Goal: Task Accomplishment & Management: Complete application form

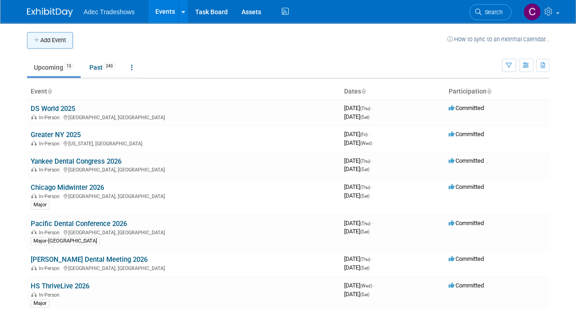
click at [55, 48] on button "Add Event" at bounding box center [50, 40] width 46 height 17
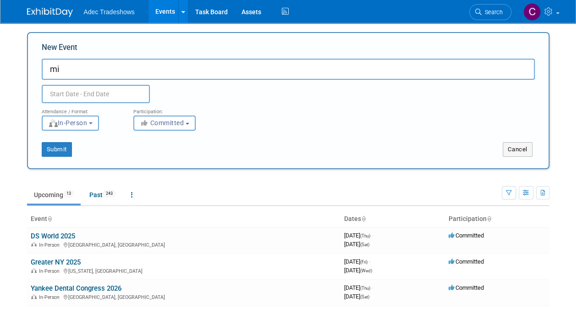
type input "m"
type input "Smile Together"
click at [59, 146] on button "Submit" at bounding box center [57, 149] width 30 height 15
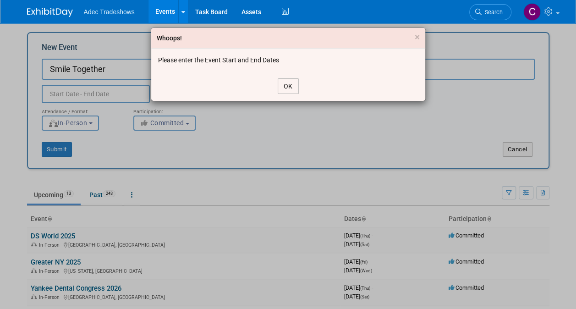
drag, startPoint x: 294, startPoint y: 90, endPoint x: 275, endPoint y: 86, distance: 20.1
click at [294, 90] on button "OK" at bounding box center [288, 86] width 21 height 16
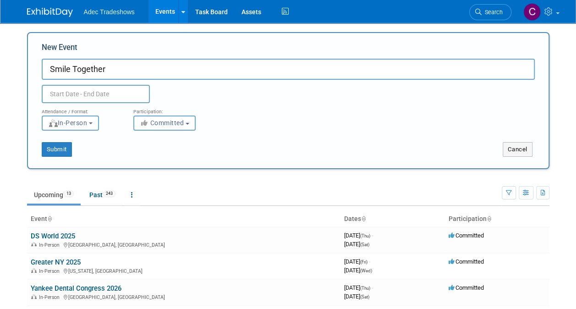
drag, startPoint x: 94, startPoint y: 95, endPoint x: 96, endPoint y: 90, distance: 5.2
click at [95, 94] on input "text" at bounding box center [96, 94] width 108 height 18
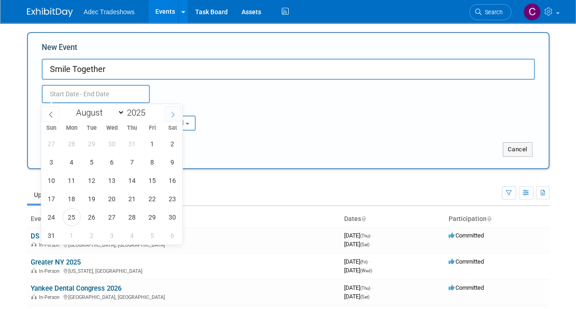
click at [174, 110] on span at bounding box center [173, 114] width 17 height 16
select select "9"
click at [77, 222] on span "27" at bounding box center [72, 217] width 18 height 18
click at [107, 218] on span "29" at bounding box center [112, 217] width 18 height 18
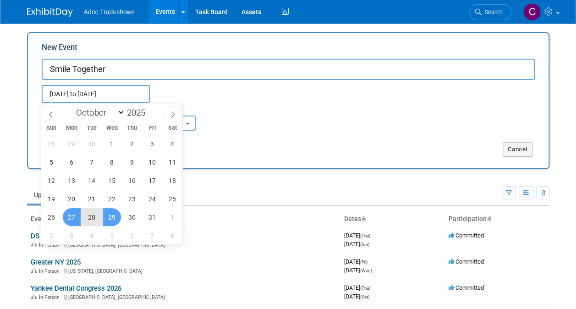
type input "[DATE] to [DATE]"
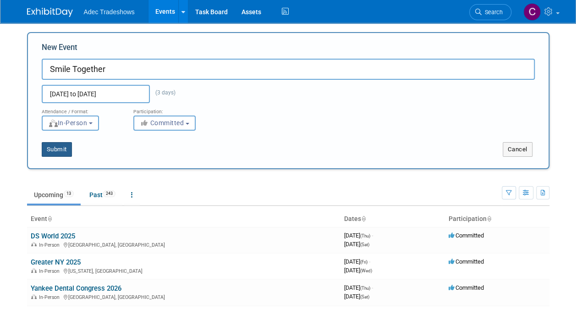
click at [59, 152] on button "Submit" at bounding box center [57, 149] width 30 height 15
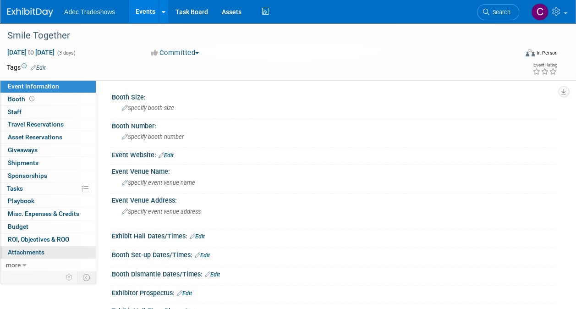
click at [44, 247] on link "0 Attachments 0" at bounding box center [47, 252] width 95 height 12
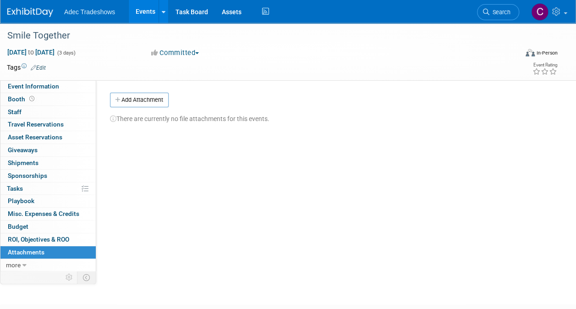
click at [141, 100] on button "Add Attachment" at bounding box center [139, 100] width 59 height 15
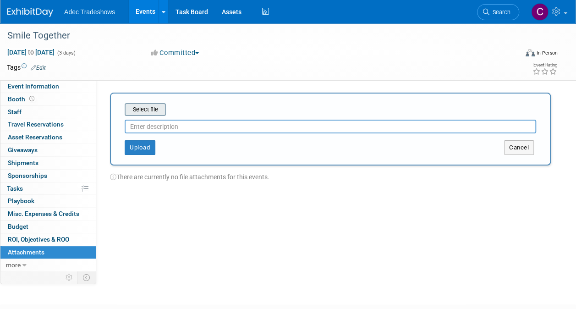
click at [141, 108] on input "file" at bounding box center [110, 109] width 109 height 11
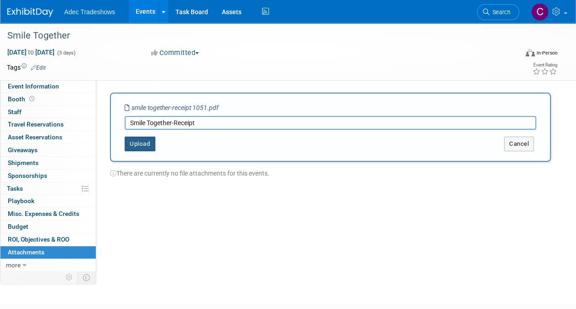
type input "Smile Together-Receipt"
click at [146, 145] on button "Upload" at bounding box center [140, 144] width 31 height 15
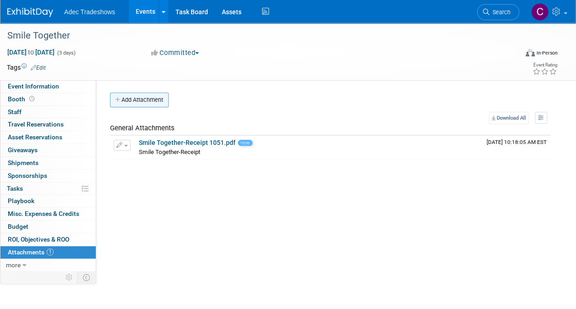
click at [147, 103] on button "Add Attachment" at bounding box center [139, 100] width 59 height 15
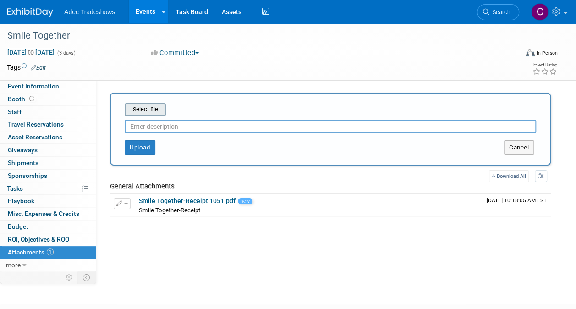
click at [149, 110] on input "file" at bounding box center [110, 109] width 109 height 11
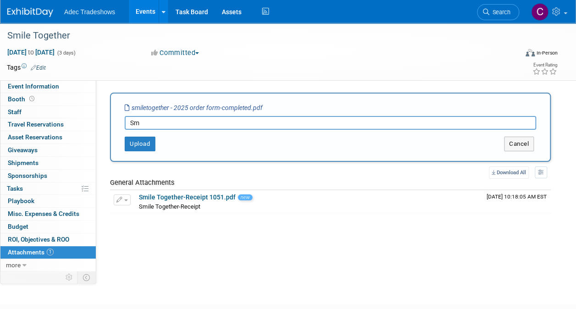
type input "S"
type input "Order form-completed"
click at [138, 141] on button "Upload" at bounding box center [140, 144] width 31 height 15
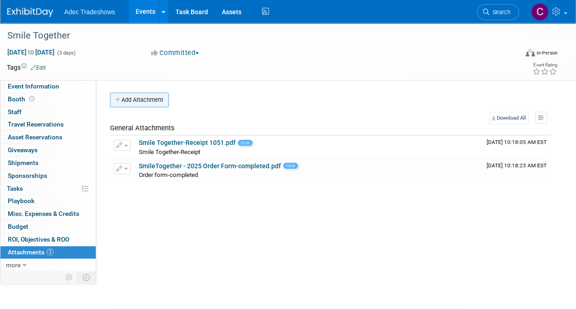
click at [144, 102] on button "Add Attachment" at bounding box center [139, 100] width 59 height 15
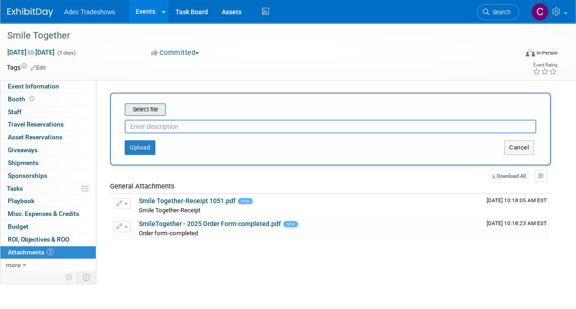
click at [142, 105] on input "file" at bounding box center [110, 109] width 109 height 11
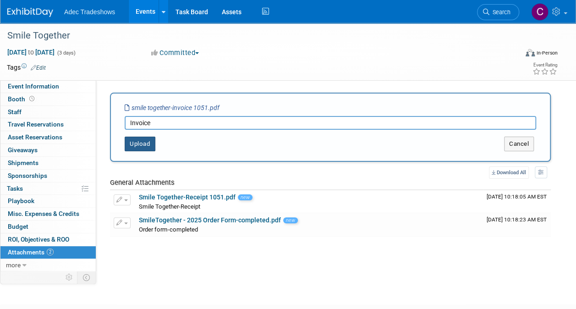
type input "Invoice"
click at [148, 144] on button "Upload" at bounding box center [140, 144] width 31 height 15
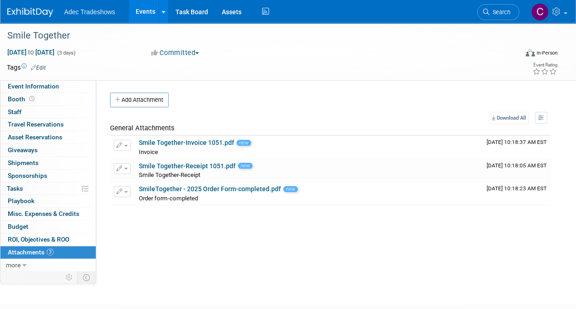
click at [171, 254] on div "Booth Size: Specify booth size Booth Number: Specify booth number Event Website…" at bounding box center [327, 174] width 462 height 189
click at [36, 92] on link "Event Information" at bounding box center [47, 86] width 95 height 12
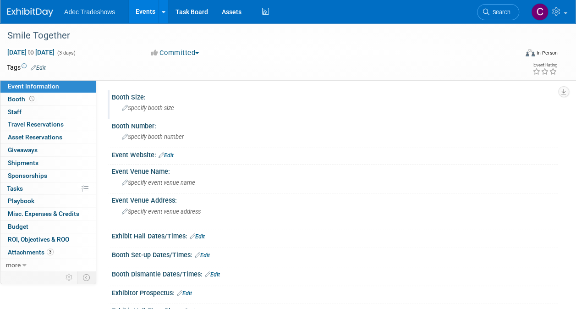
click at [153, 105] on span "Specify booth size" at bounding box center [148, 108] width 52 height 7
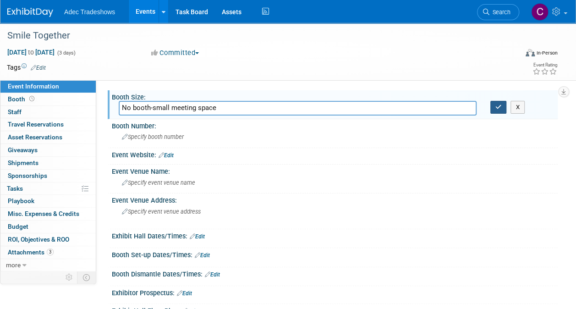
type input "No booth-small meeting space"
click at [497, 107] on icon "button" at bounding box center [499, 107] width 6 height 6
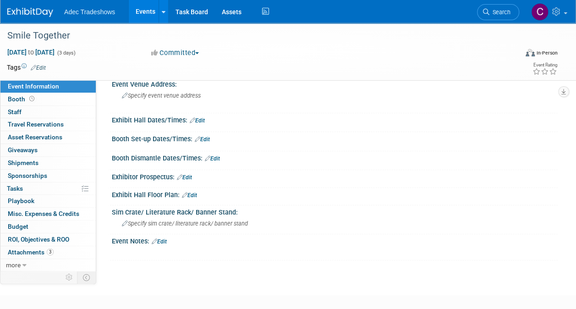
scroll to position [164, 0]
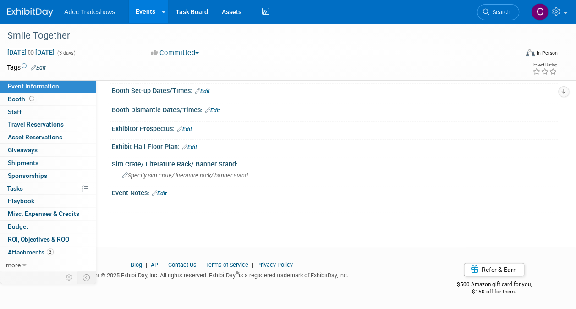
click at [160, 191] on link "Edit" at bounding box center [159, 193] width 15 height 6
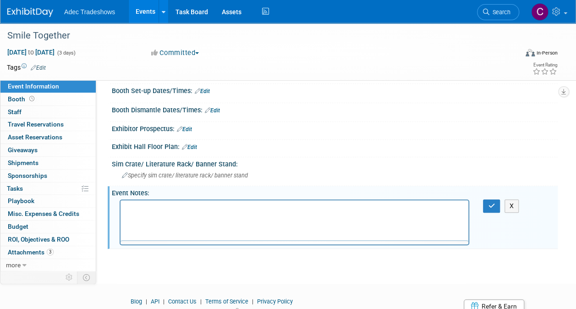
scroll to position [0, 0]
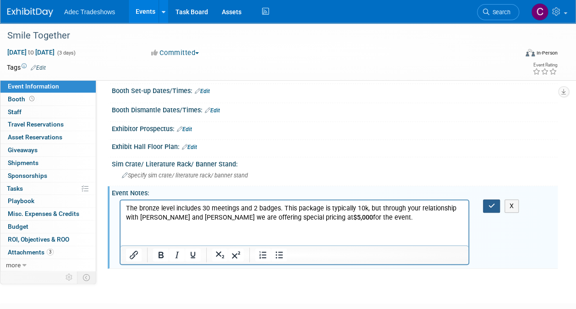
click at [491, 203] on icon "button" at bounding box center [491, 206] width 7 height 6
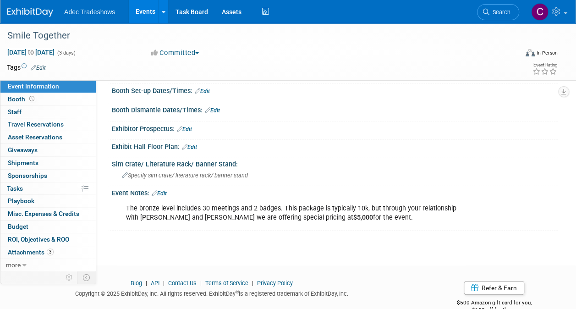
click at [199, 239] on div "Smile Together Oct 27, 2025 to Oct 29, 2025 (3 days) Oct 27, 2025 to Oct 29, 20…" at bounding box center [288, 54] width 576 height 390
click at [167, 191] on link "Edit" at bounding box center [159, 193] width 15 height 6
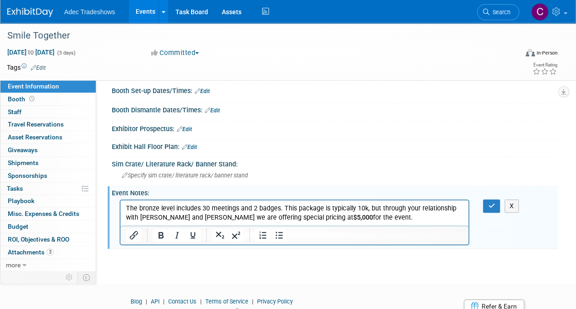
click at [382, 216] on p "The bronze level includes 30 meetings and 2 badges. This package is typically 1…" at bounding box center [294, 213] width 337 height 18
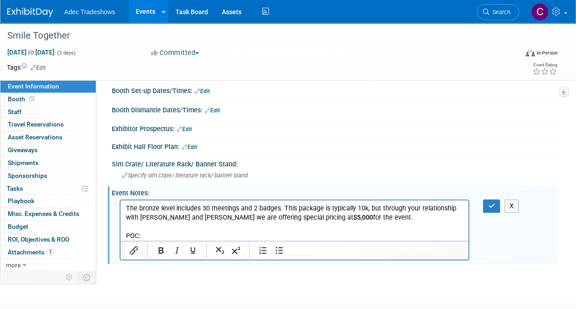
click at [199, 238] on p "POC:" at bounding box center [294, 235] width 337 height 9
click at [326, 236] on p "POC: Georgi Mager<georgi@smiletogetherlive.com>" at bounding box center [294, 235] width 337 height 9
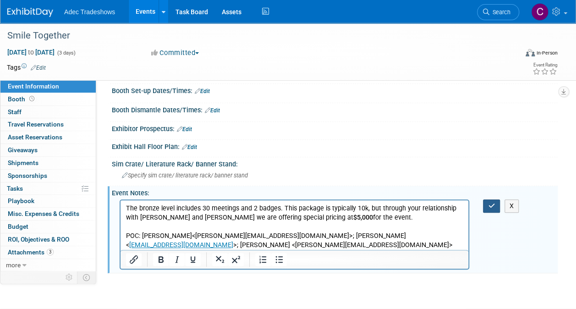
click at [489, 204] on icon "button" at bounding box center [491, 206] width 7 height 6
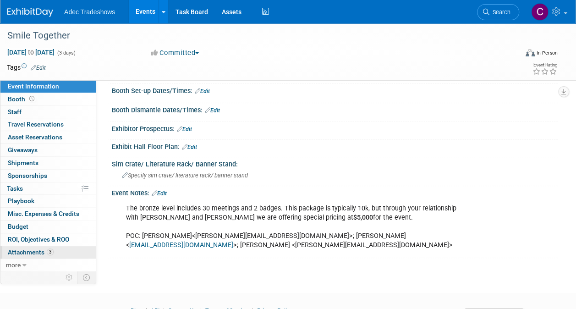
click at [43, 253] on span "Attachments 3" at bounding box center [31, 251] width 46 height 7
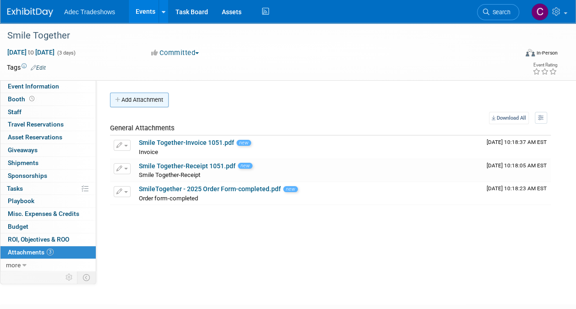
click at [151, 106] on button "Add Attachment" at bounding box center [139, 100] width 59 height 15
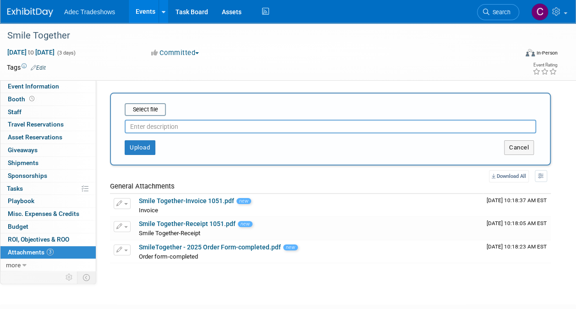
click at [148, 129] on input "text" at bounding box center [331, 127] width 412 height 14
click at [152, 116] on div "Select file" at bounding box center [145, 109] width 41 height 13
click at [147, 110] on input "file" at bounding box center [110, 109] width 109 height 11
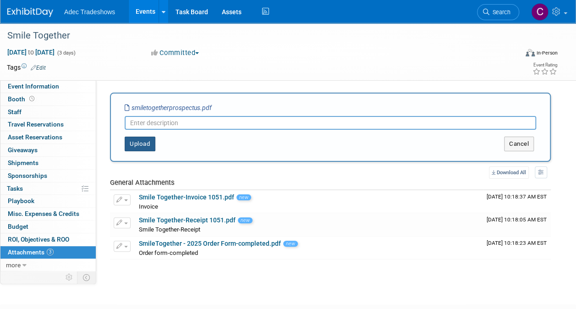
drag, startPoint x: 148, startPoint y: 146, endPoint x: 152, endPoint y: 146, distance: 4.6
click at [152, 146] on button "Upload" at bounding box center [140, 144] width 31 height 15
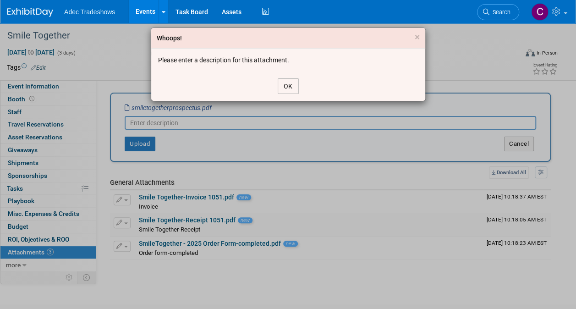
click at [293, 85] on button "OK" at bounding box center [288, 86] width 21 height 16
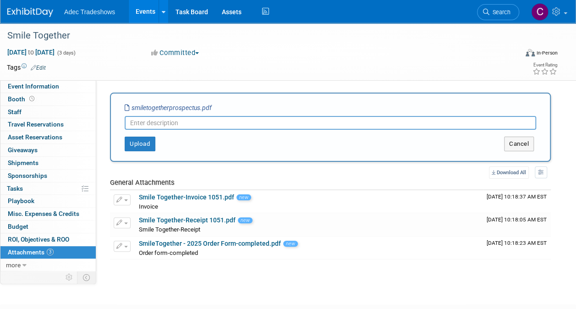
click at [152, 118] on input "text" at bounding box center [331, 123] width 412 height 14
click at [147, 127] on input "text" at bounding box center [331, 123] width 412 height 14
type input "Prospectus"
click at [139, 145] on button "Upload" at bounding box center [140, 144] width 31 height 15
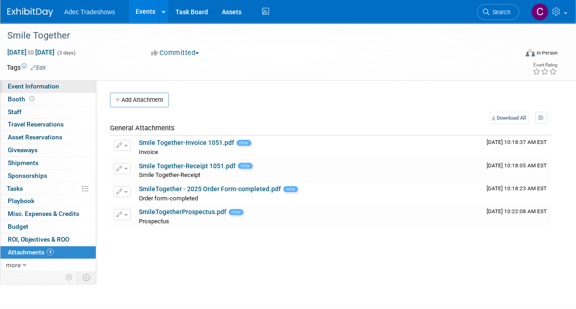
click at [42, 88] on span "Event Information" at bounding box center [33, 86] width 51 height 7
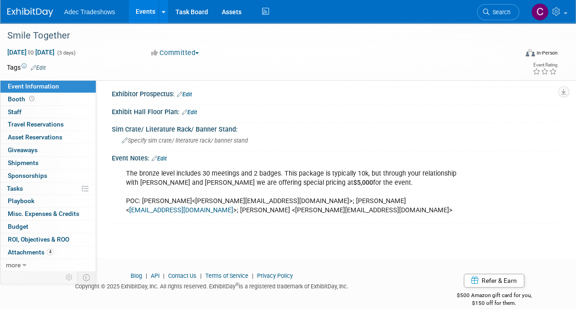
scroll to position [210, 0]
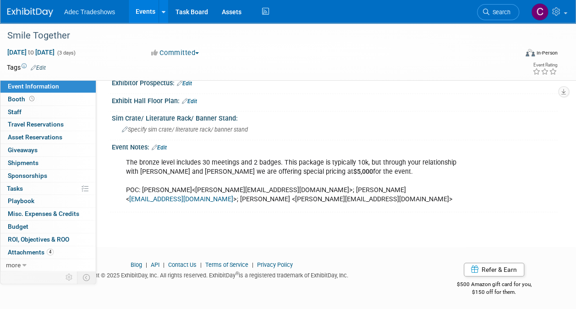
click at [169, 143] on div "Event Notes: Edit" at bounding box center [335, 146] width 446 height 12
click at [167, 146] on link "Edit" at bounding box center [159, 147] width 15 height 6
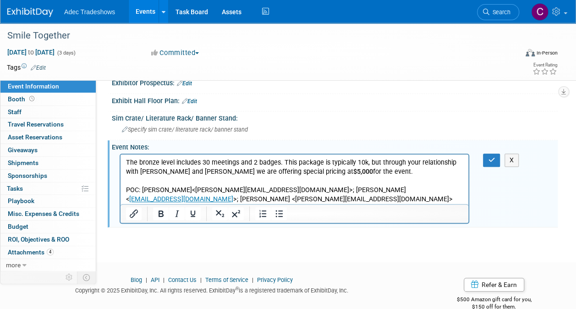
scroll to position [0, 0]
click at [252, 197] on p "The bronze level includes 30 meetings and 2 badges. This package is typically 1…" at bounding box center [294, 181] width 337 height 46
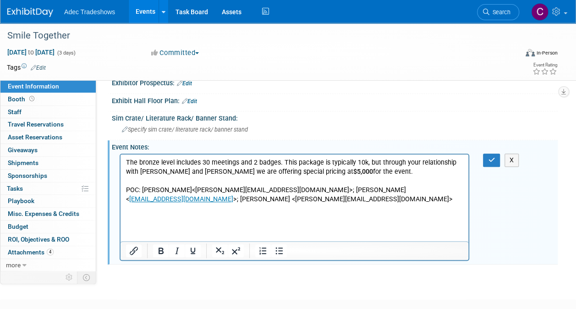
click at [187, 227] on p "Rich Text Area. Press ALT-0 for help." at bounding box center [294, 226] width 337 height 9
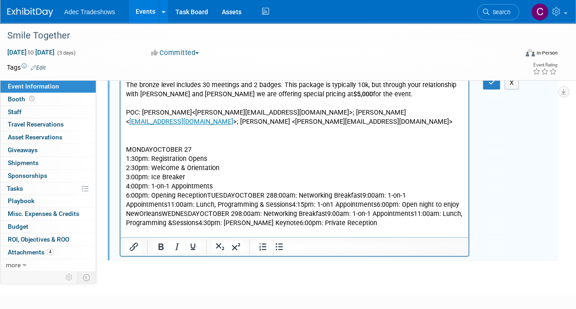
scroll to position [302, 0]
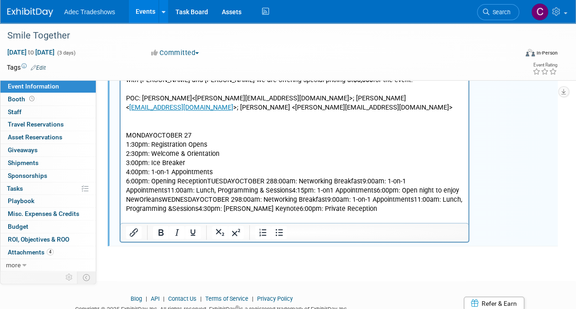
click at [209, 179] on p "MONDAYOCTOBER 27 1:30pm: Registration Opens 2:30pm: Welcome & Orientation 3:00p…" at bounding box center [294, 172] width 337 height 83
click at [207, 183] on p "MONDAYOCTOBER 27 1:30pm: Registration Opens 2:30pm: Welcome & Orientation 3:00p…" at bounding box center [294, 172] width 337 height 83
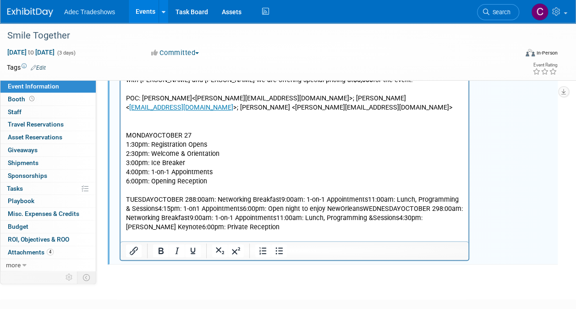
click at [356, 206] on p "TUESDAYOCTOBER 288:00am: Networking Breakfast9:00am: 1-on-1 Appointments11:00am…" at bounding box center [294, 213] width 337 height 37
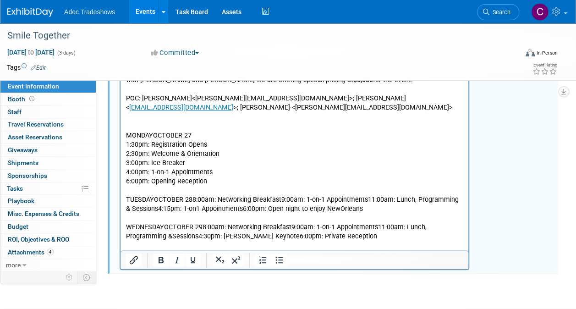
click at [193, 200] on p "TUESDAYOCTOBER 288:00am: Networking Breakfast9:00am: 1-on-1 Appointments11:00am…" at bounding box center [294, 204] width 337 height 18
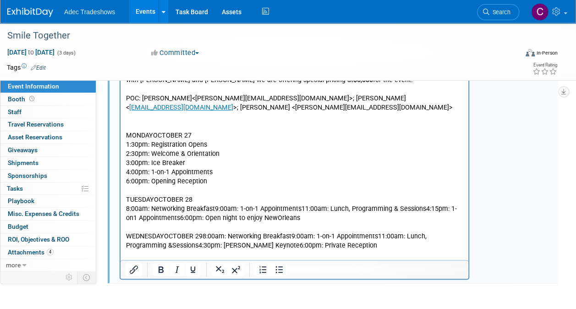
click at [215, 205] on p "8:00am: Networking Breakfast9:00am: 1-on-1 Appointments11:00am: Lunch, Programm…" at bounding box center [294, 213] width 337 height 18
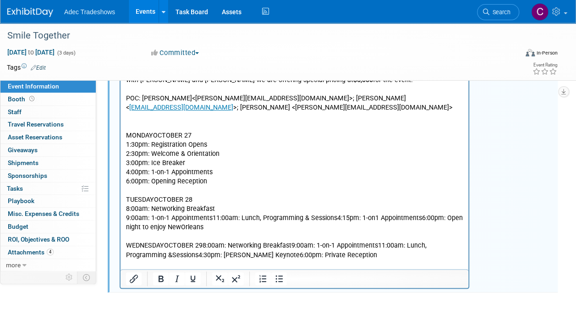
click at [215, 215] on p "9:00am: 1-on-1 Appointments11:00am: Lunch, Programming & Sessions4:15pm: 1-on1 …" at bounding box center [294, 222] width 337 height 18
click at [213, 220] on p "9:00am: 1-on-1 Appointments11:00am: Lunch, Programming & Sessions4:15pm: 1-on1 …" at bounding box center [294, 222] width 337 height 18
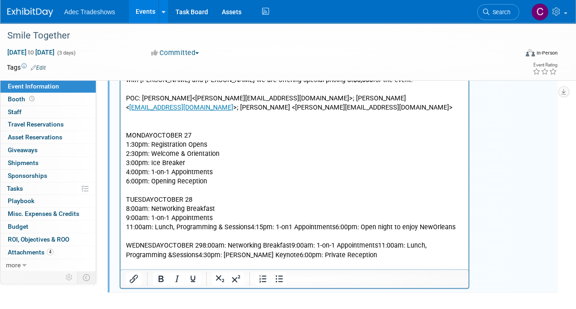
click at [177, 224] on p "11:00am: Lunch, Programming & Sessions4:15pm: 1-on1 Appointments6:00pm: Open ni…" at bounding box center [294, 226] width 337 height 9
click at [250, 227] on p "11:00am: Lunch, Programming & Sessions4:15pm: 1-on1 Appointments6:00pm: Open ni…" at bounding box center [294, 226] width 337 height 9
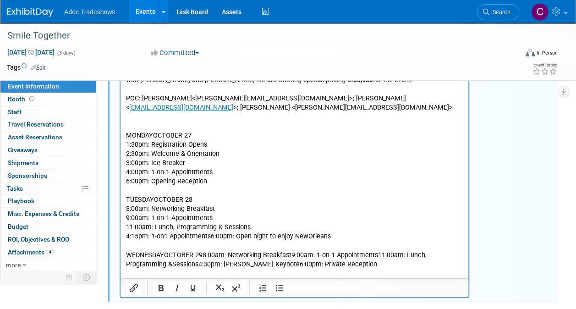
click at [210, 237] on p "4:15pm: 1-on1 Appointments6:00pm: Open night to enjoy NewOrleans" at bounding box center [294, 236] width 337 height 9
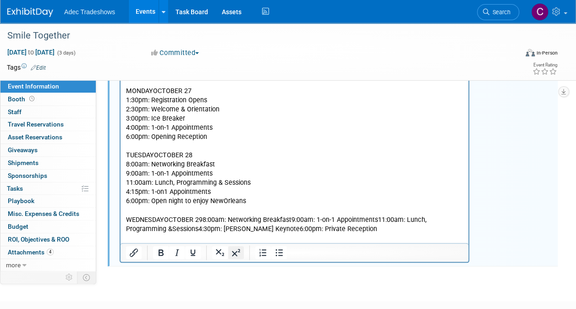
scroll to position [393, 0]
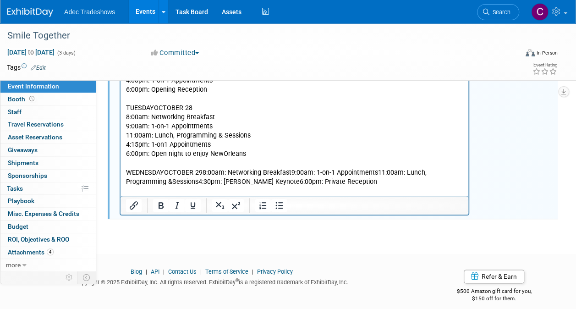
click at [203, 174] on p "WEDNESDAYOCTOBER 298:00am: Networking Breakfast9:00am: 1-on-1 Appointments11:00…" at bounding box center [294, 177] width 337 height 18
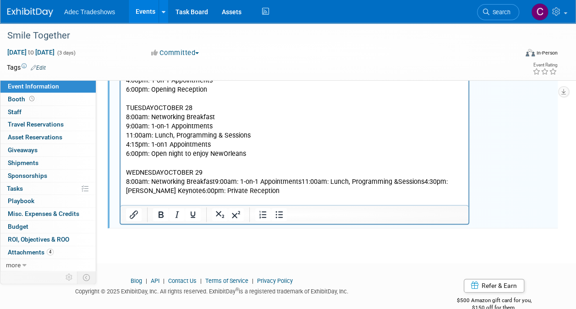
click at [214, 178] on p "8:00am: Networking Breakfast9:00am: 1-on-1 Appointments11:00am: Lunch, Programm…" at bounding box center [294, 186] width 337 height 18
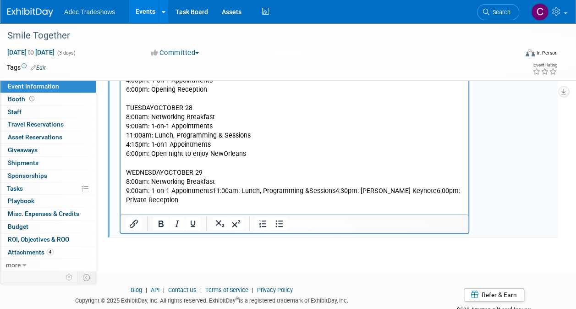
click at [214, 190] on p "9:00am: 1-on-1 Appointments11:00am: Lunch, Programming &Sessions4:30pm: Nicole …" at bounding box center [294, 196] width 337 height 18
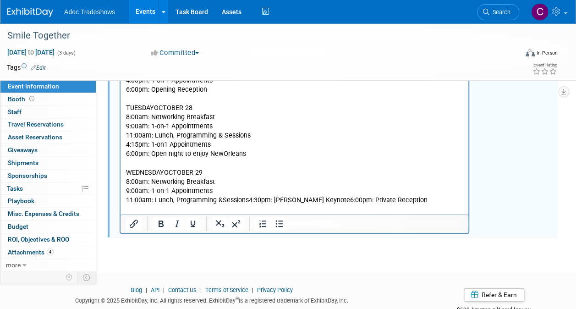
click at [248, 201] on p "11:00am: Lunch, Programming &Sessions4:30pm: Nicole Kidman Keynote6:00pm: Priva…" at bounding box center [294, 200] width 337 height 9
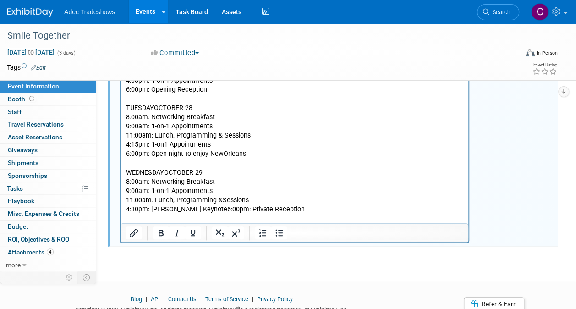
click at [220, 205] on p "4:30pm: Nicole Kidman Keynote6:00pm: Private Reception" at bounding box center [294, 209] width 337 height 9
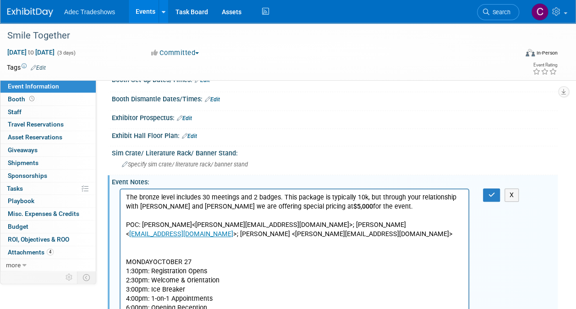
scroll to position [72, 0]
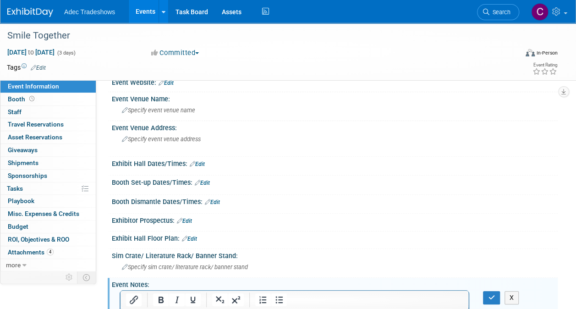
drag, startPoint x: 492, startPoint y: 291, endPoint x: 490, endPoint y: 284, distance: 7.2
click at [492, 291] on button "button" at bounding box center [491, 297] width 17 height 13
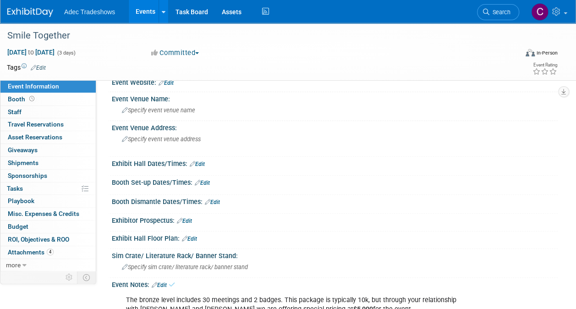
click at [192, 220] on link "Edit" at bounding box center [184, 221] width 15 height 6
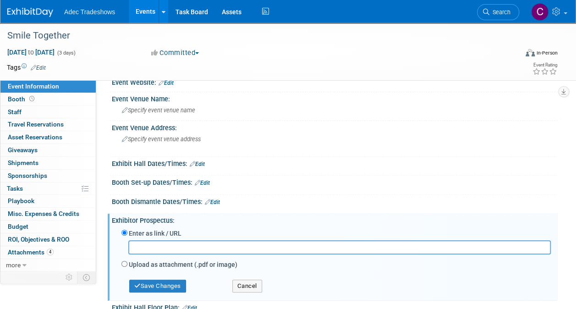
click at [151, 263] on label "Upload as attachment (.pdf or image)" at bounding box center [183, 264] width 109 height 9
click at [127, 263] on input "Upload as attachment (.pdf or image)" at bounding box center [124, 264] width 6 height 6
radio input "true"
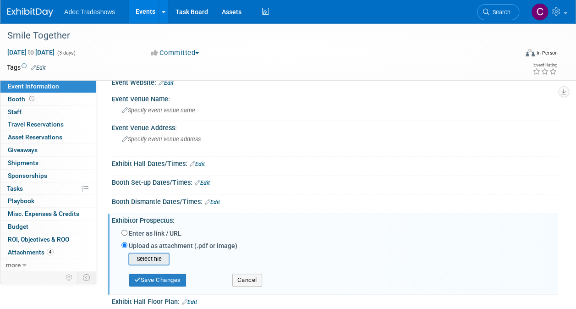
click at [151, 260] on input "file" at bounding box center [114, 259] width 109 height 11
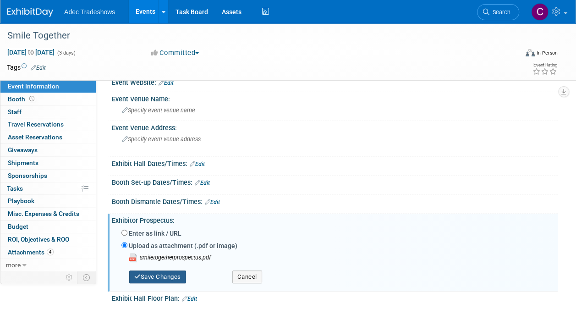
click at [166, 273] on button "Save Changes" at bounding box center [157, 277] width 57 height 13
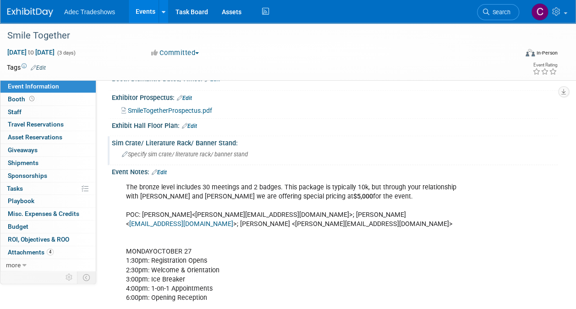
scroll to position [210, 0]
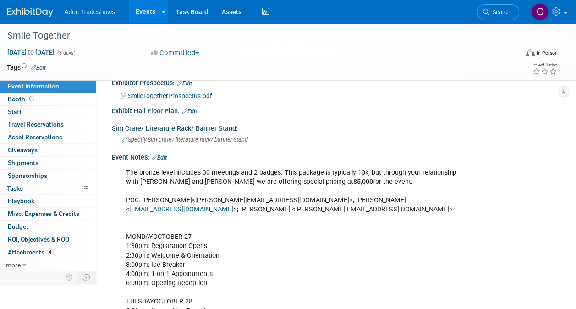
click at [155, 235] on div "The bronze level includes 30 meetings and 2 badges. This package is typically 1…" at bounding box center [295, 293] width 350 height 258
click at [151, 234] on div "The bronze level includes 30 meetings and 2 badges. This package is typically 1…" at bounding box center [295, 293] width 350 height 258
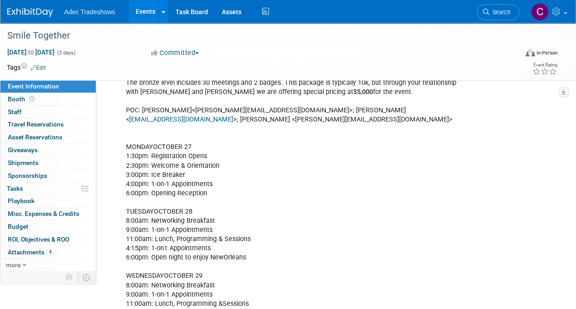
scroll to position [193, 0]
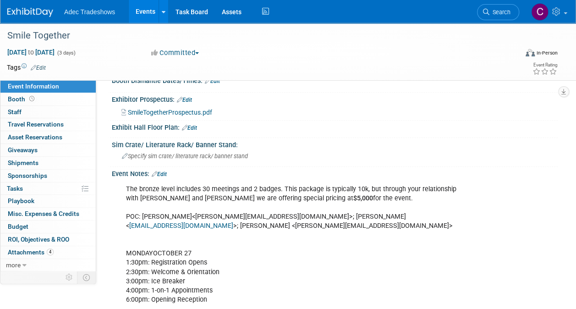
click at [166, 171] on link "Edit" at bounding box center [159, 174] width 15 height 6
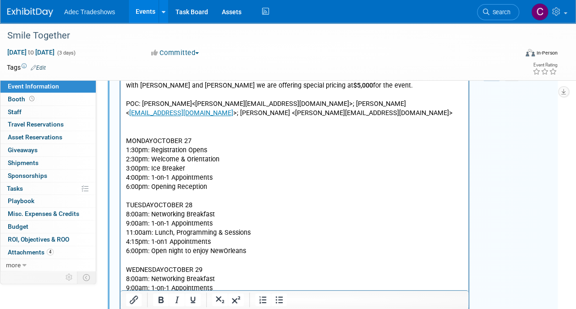
scroll to position [331, 0]
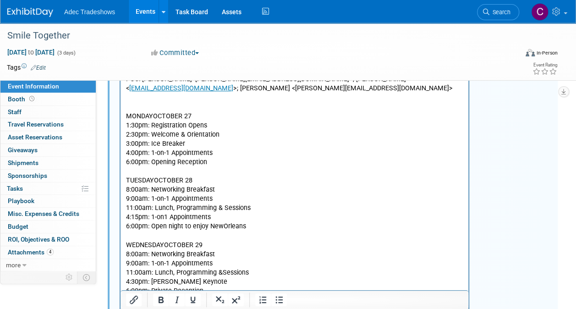
click at [152, 118] on p "The bronze level includes 30 meetings and 2 badges. This package is typically 1…" at bounding box center [294, 171] width 337 height 248
click at [155, 179] on p "The bronze level includes 30 meetings and 2 badges. This package is typically 1…" at bounding box center [294, 171] width 337 height 248
click at [158, 244] on p "The bronze level includes 30 meetings and 2 badges. This package is typically 1…" at bounding box center [294, 171] width 337 height 248
click at [166, 244] on p "The bronze level includes 30 meetings and 2 badges. This package is typically 1…" at bounding box center [294, 171] width 337 height 248
click at [282, 235] on p "The bronze level includes 30 meetings and 2 badges. This package is typically 1…" at bounding box center [294, 171] width 337 height 248
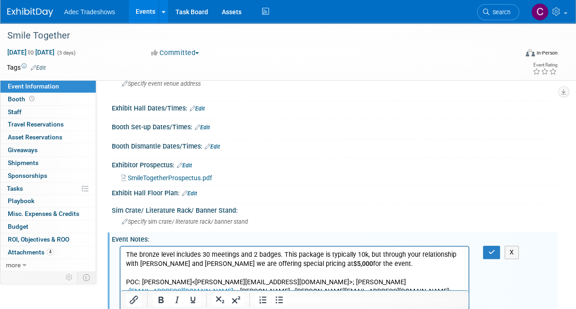
scroll to position [193, 0]
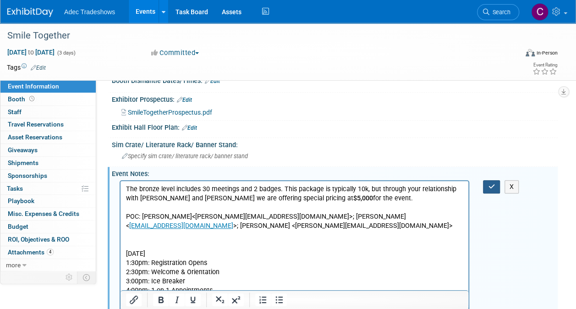
drag, startPoint x: 489, startPoint y: 182, endPoint x: 339, endPoint y: 3, distance: 234.0
click at [489, 183] on icon "button" at bounding box center [491, 186] width 7 height 6
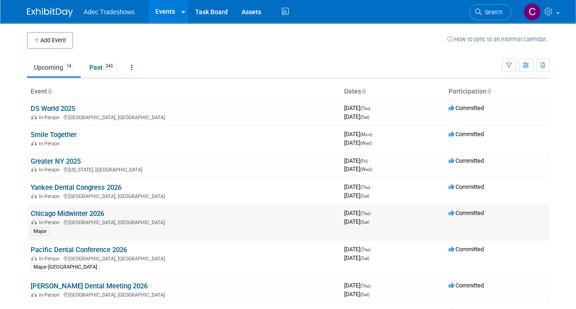
click at [86, 214] on link "Chicago Midwinter 2026" at bounding box center [67, 214] width 73 height 8
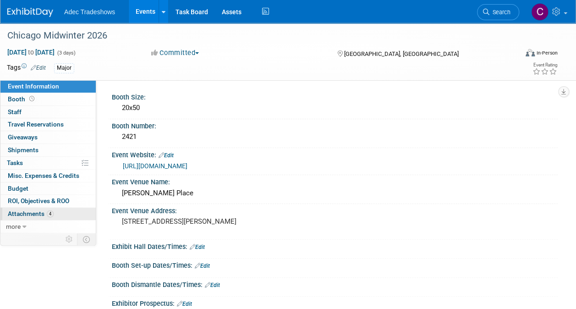
click at [36, 213] on span "Attachments 4" at bounding box center [31, 213] width 46 height 7
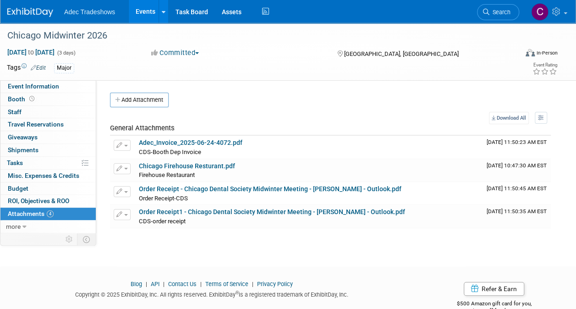
click at [142, 97] on button "Add Attachment" at bounding box center [139, 100] width 59 height 15
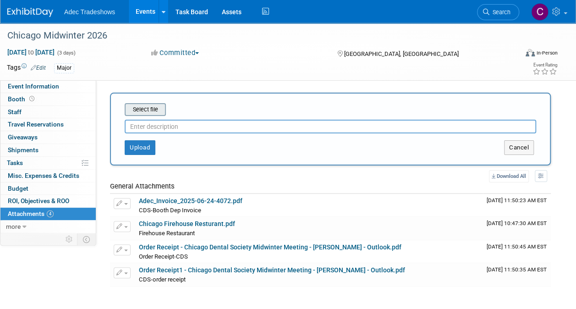
click at [144, 113] on input "file" at bounding box center [110, 109] width 109 height 11
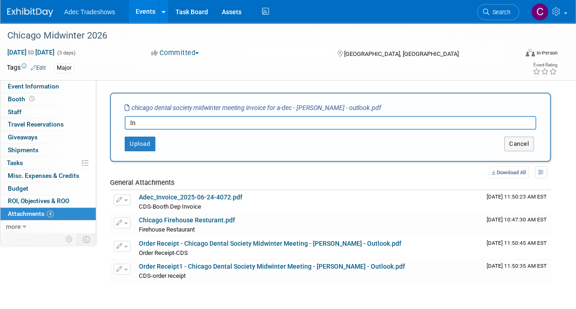
type input "I"
type input "Booth space invoice"
click at [135, 147] on button "Upload" at bounding box center [140, 144] width 31 height 15
